Goal: Task Accomplishment & Management: Manage account settings

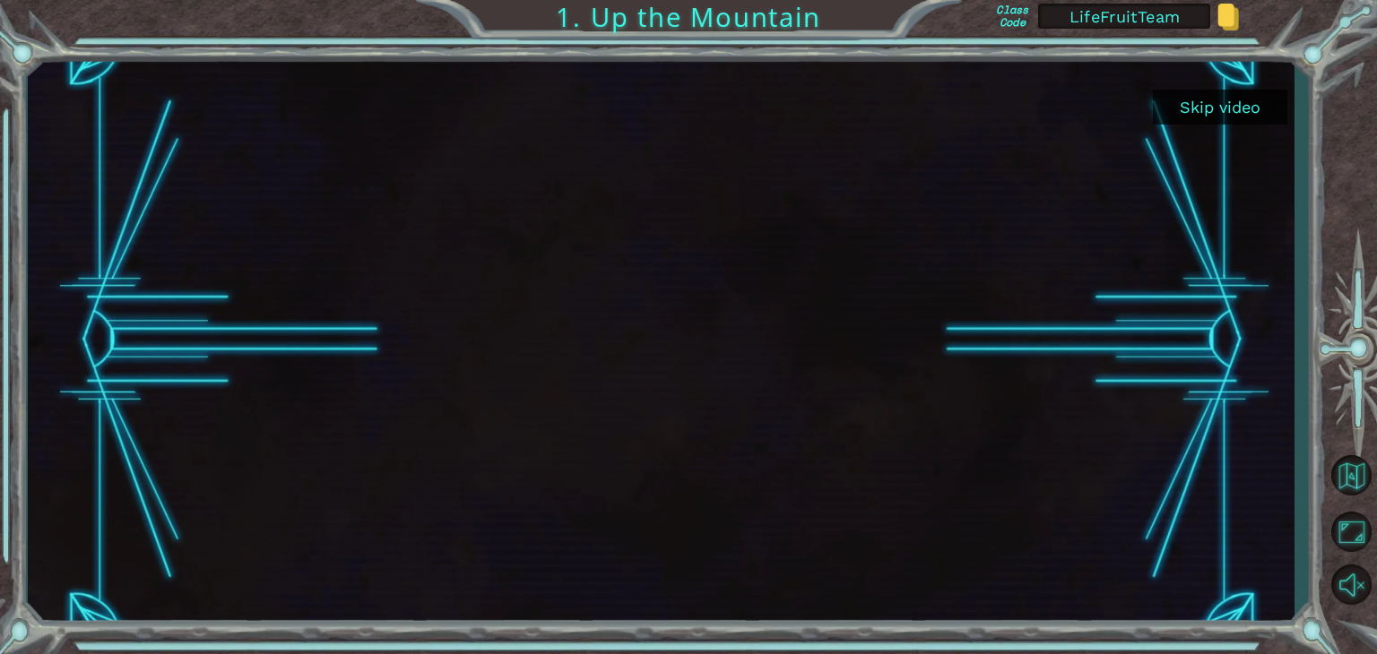
click at [1225, 108] on button "Skip video" at bounding box center [1220, 107] width 134 height 35
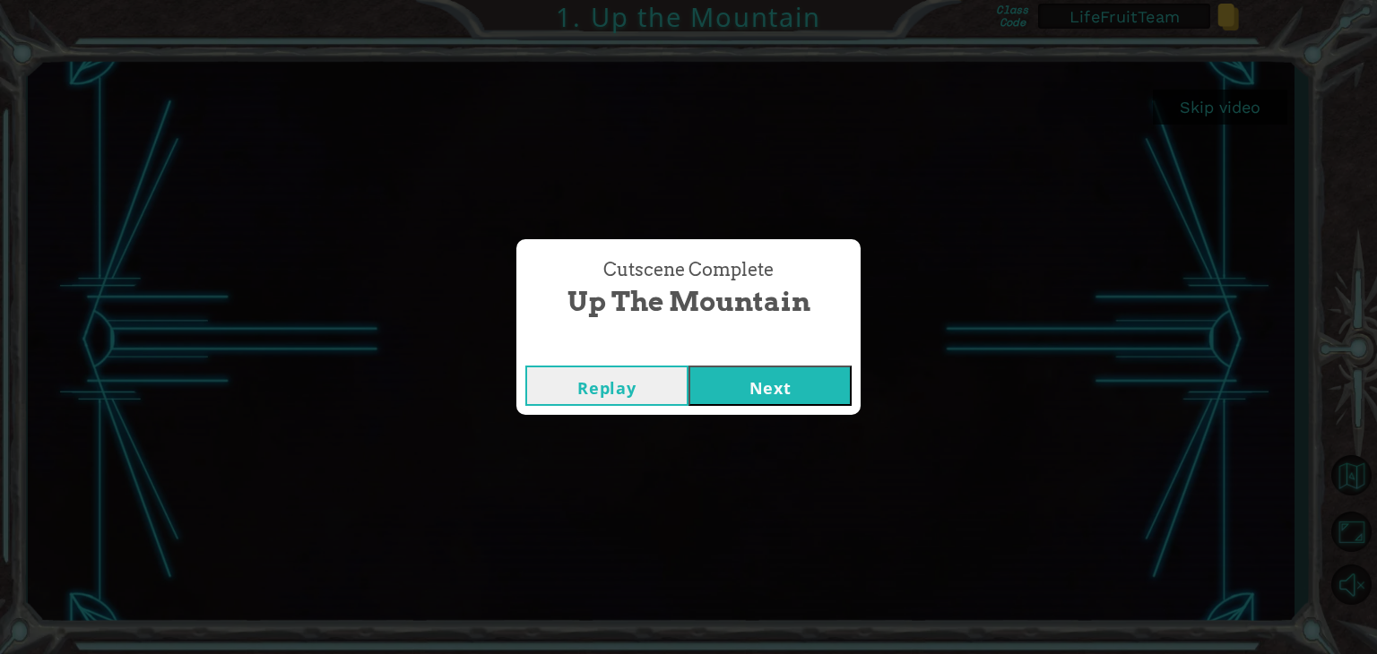
click at [778, 386] on button "Next" at bounding box center [769, 386] width 163 height 40
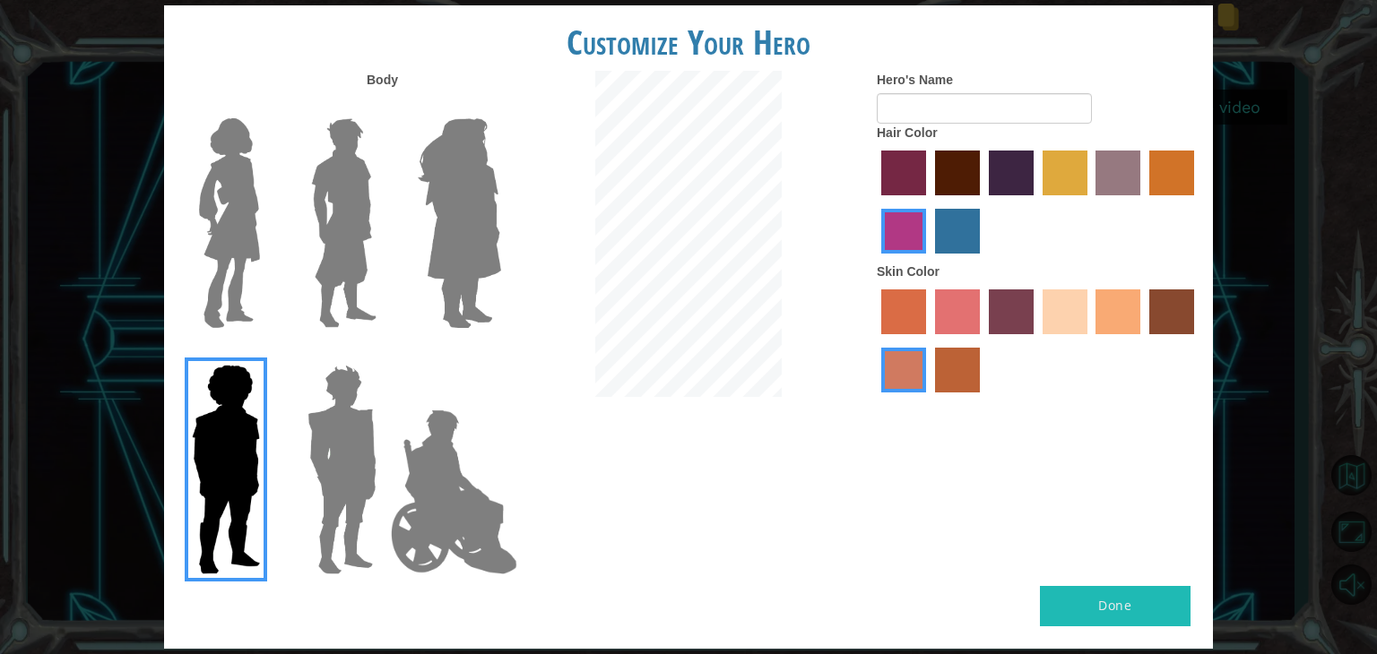
click at [950, 220] on label "lachmara hair color" at bounding box center [957, 231] width 45 height 45
click at [929, 260] on input "lachmara hair color" at bounding box center [929, 260] width 0 height 0
click at [900, 186] on label "paprika hair color" at bounding box center [903, 173] width 45 height 45
click at [875, 202] on input "paprika hair color" at bounding box center [875, 202] width 0 height 0
click at [967, 324] on label "froly skin color" at bounding box center [957, 312] width 45 height 45
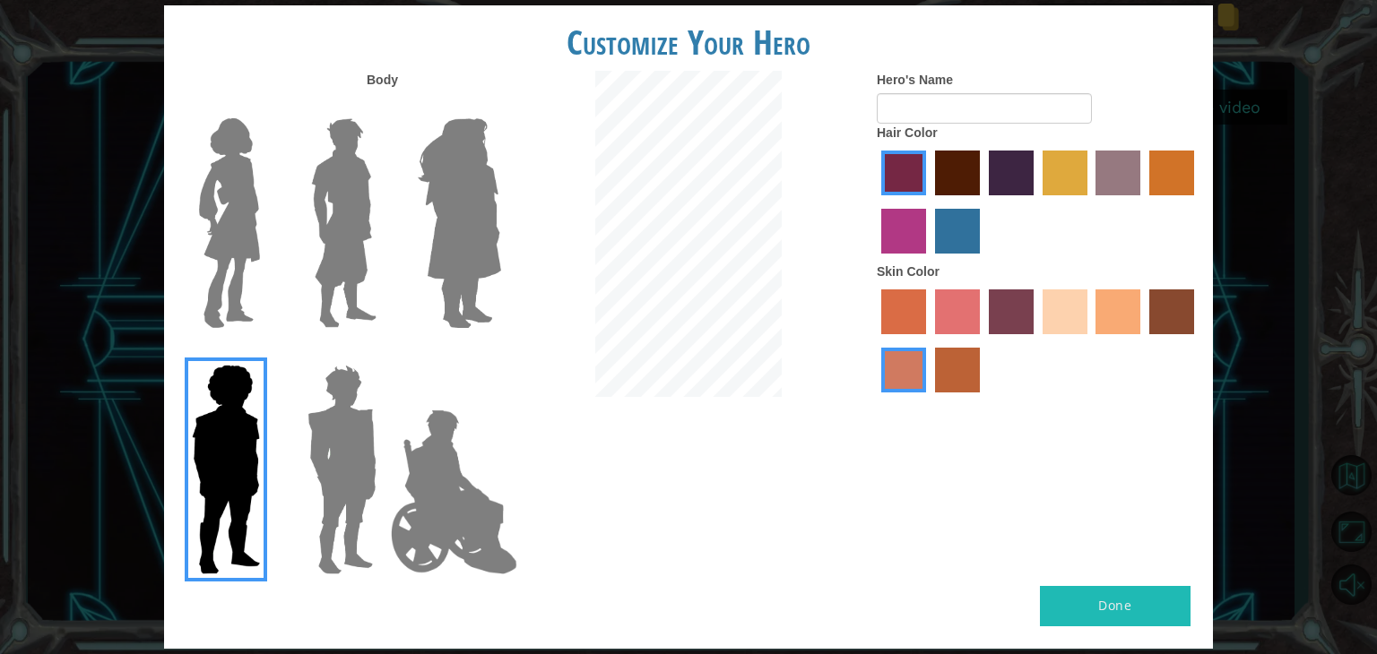
click at [929, 341] on input "froly skin color" at bounding box center [929, 341] width 0 height 0
click at [1123, 311] on label "tacao skin color" at bounding box center [1117, 312] width 45 height 45
click at [1090, 341] on input "tacao skin color" at bounding box center [1090, 341] width 0 height 0
click at [1143, 601] on button "Done" at bounding box center [1115, 606] width 151 height 40
type input "Alv"
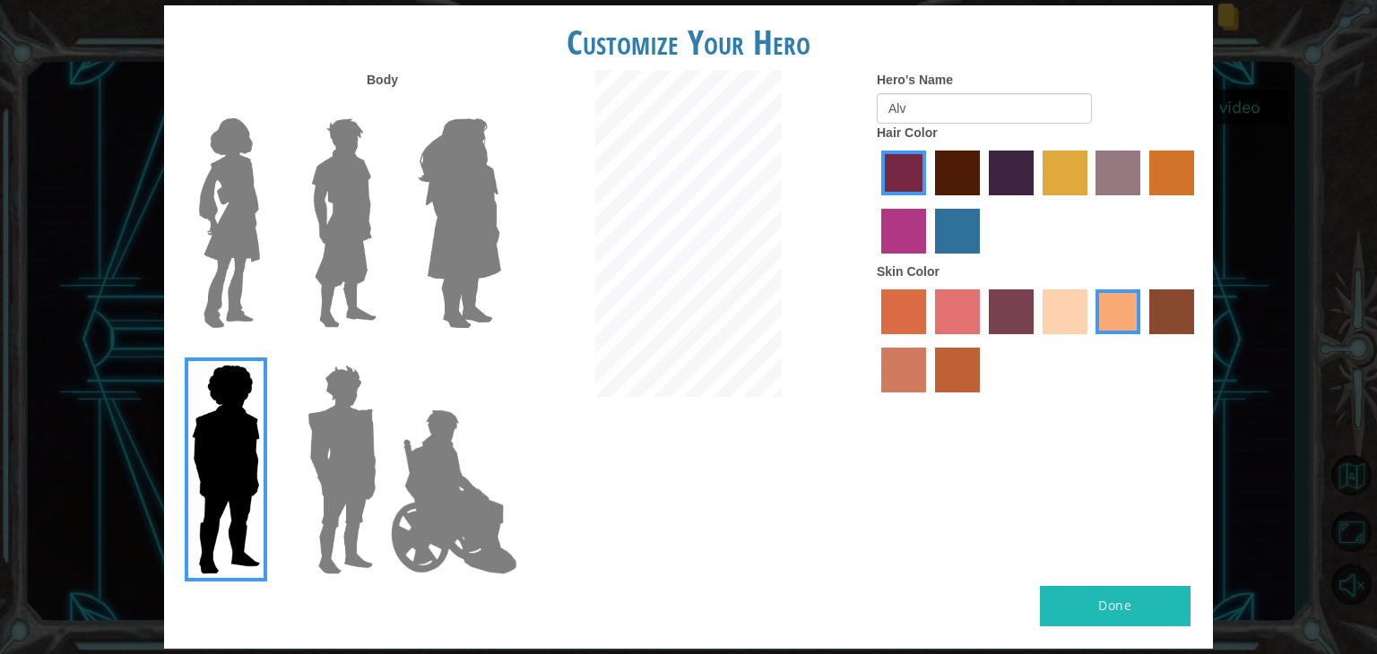
click at [1169, 615] on button "Done" at bounding box center [1115, 606] width 151 height 40
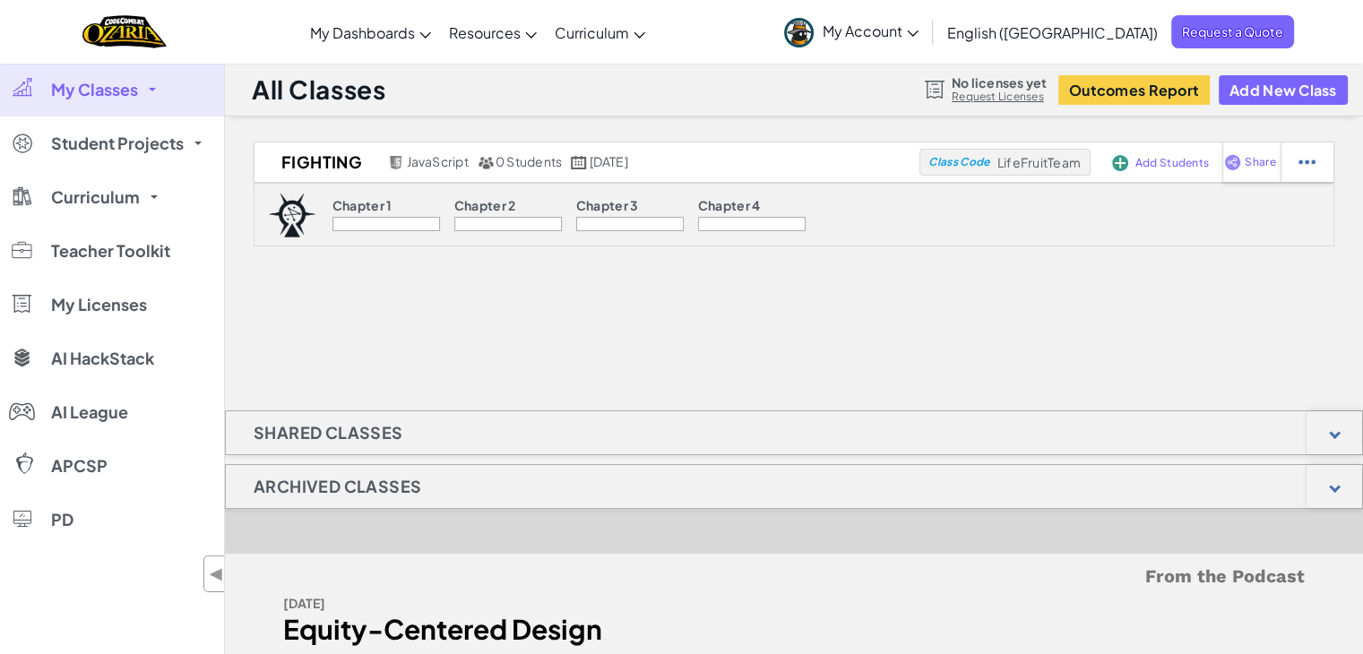
click at [385, 217] on div at bounding box center [387, 224] width 108 height 14
click at [919, 28] on span "My Account" at bounding box center [871, 31] width 96 height 19
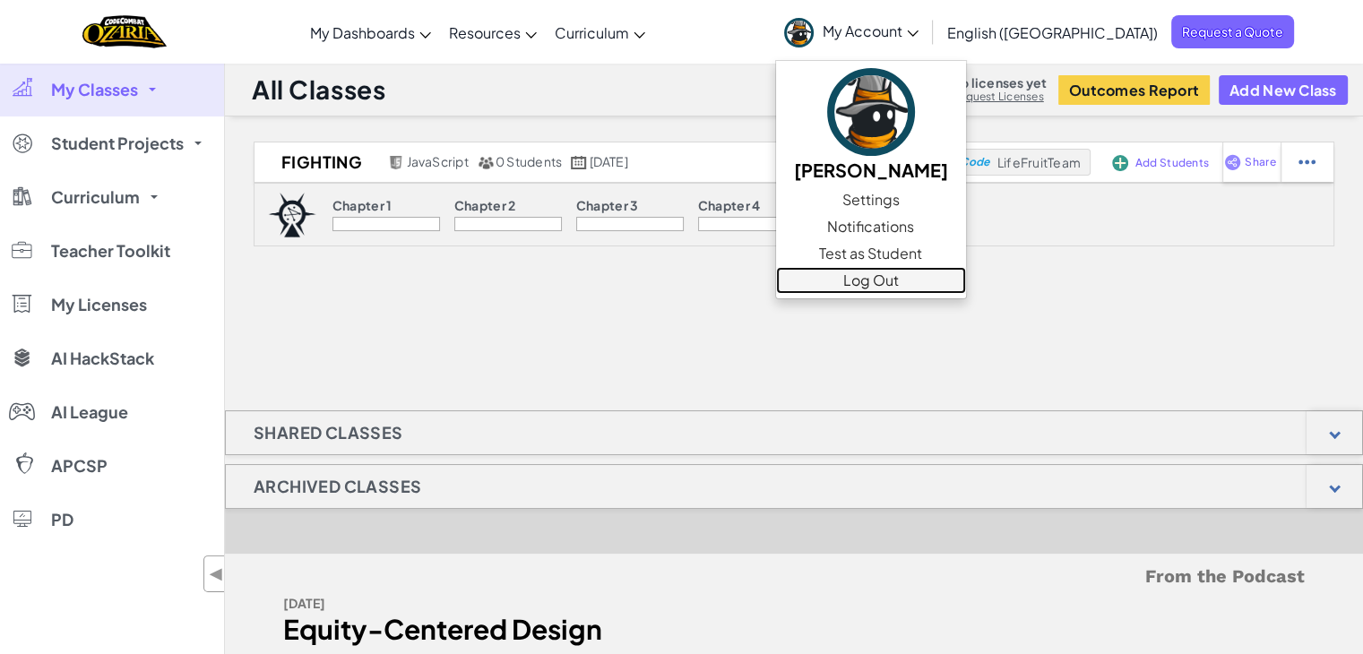
click at [953, 279] on link "Log Out" at bounding box center [871, 280] width 190 height 27
